Goal: Navigation & Orientation: Find specific page/section

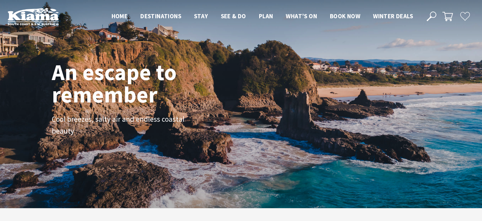
scroll to position [100, 487]
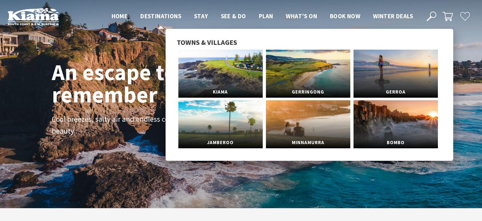
click at [166, 15] on span "Destinations" at bounding box center [160, 16] width 41 height 8
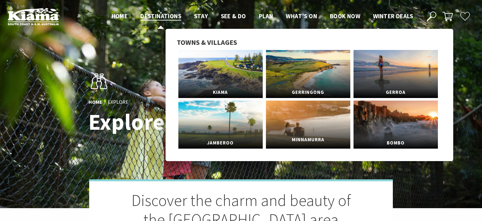
click at [334, 125] on link "Minnamurra" at bounding box center [308, 124] width 84 height 48
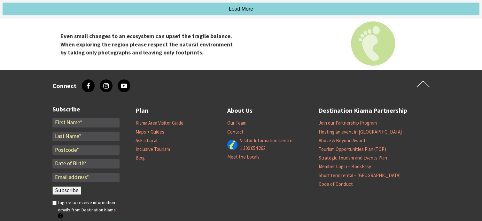
scroll to position [2207, 0]
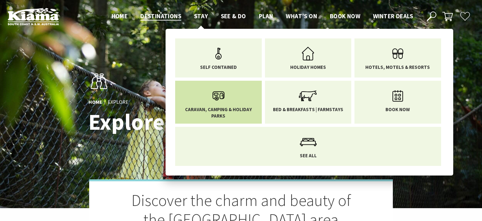
click at [223, 99] on icon "Main Menu" at bounding box center [218, 95] width 21 height 21
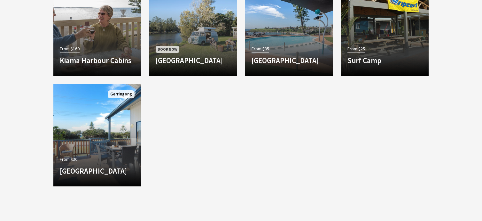
scroll to position [704, 0]
